Goal: Entertainment & Leisure: Consume media (video, audio)

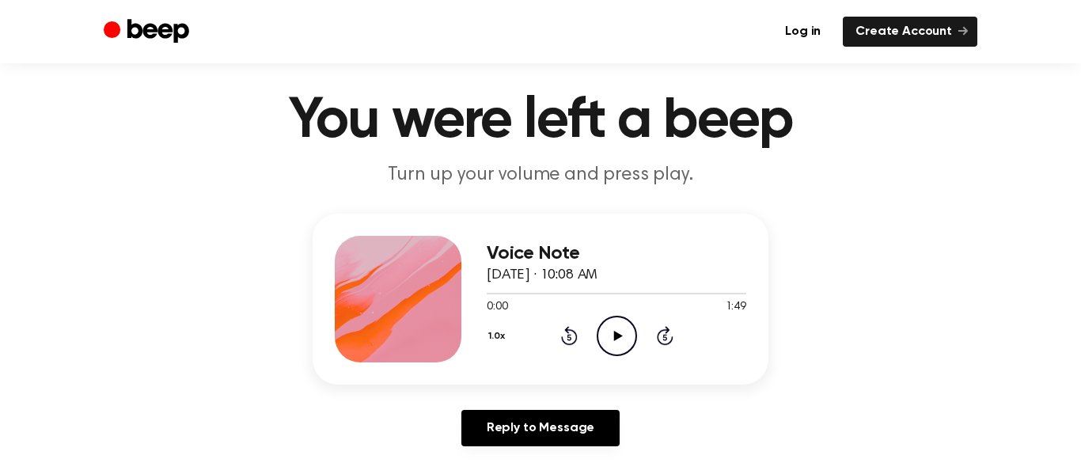
scroll to position [33, 0]
click at [617, 332] on icon "Play Audio" at bounding box center [617, 336] width 40 height 40
click at [620, 335] on icon "Pause Audio" at bounding box center [617, 336] width 40 height 40
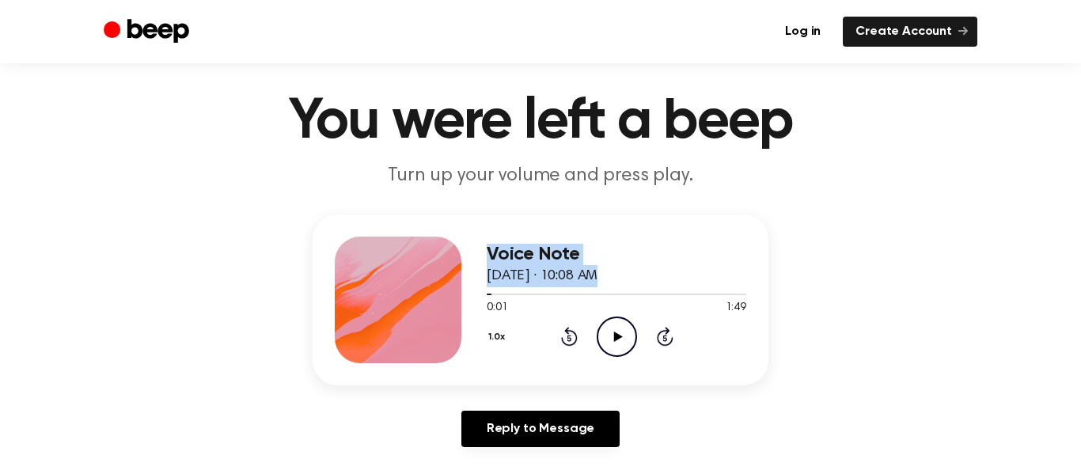
drag, startPoint x: 487, startPoint y: 294, endPoint x: 465, endPoint y: 295, distance: 21.4
click at [465, 295] on div "Voice Note August 19, 2025 · 10:08 AM 0:01 1:49 Your browser does not support t…" at bounding box center [541, 299] width 456 height 171
click at [953, 286] on div "Voice Note August 19, 2025 · 10:08 AM 0:01 1:49 Your browser does not support t…" at bounding box center [540, 336] width 1043 height 245
click at [627, 350] on icon "Play Audio" at bounding box center [617, 336] width 40 height 40
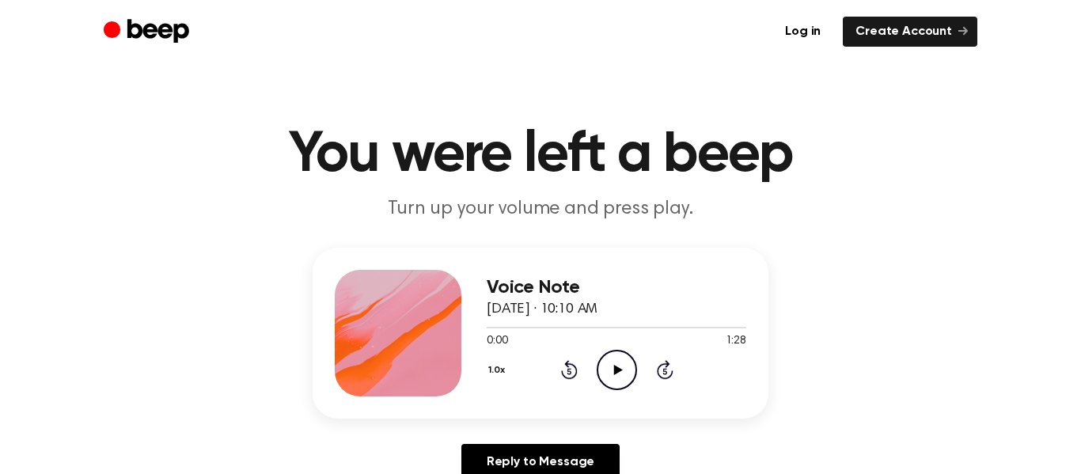
click at [621, 361] on icon "Play Audio" at bounding box center [617, 370] width 40 height 40
click at [623, 370] on icon "Play Audio" at bounding box center [617, 370] width 40 height 40
